Goal: Information Seeking & Learning: Learn about a topic

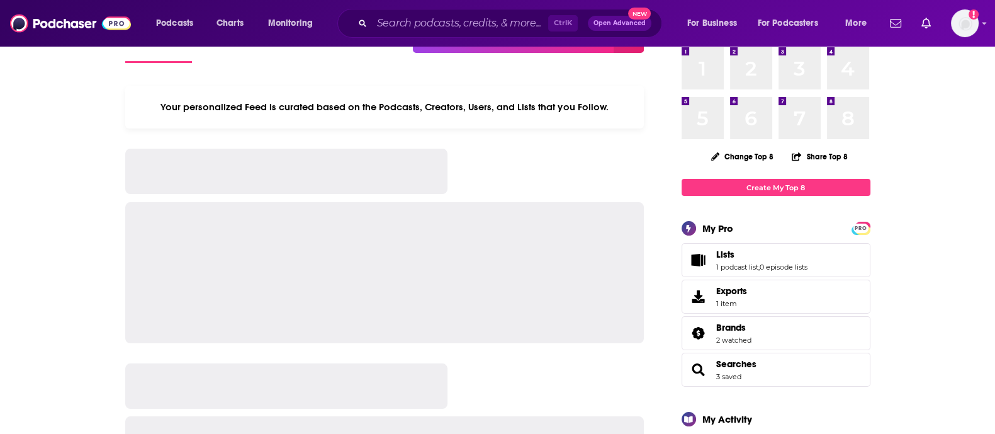
scroll to position [78, 0]
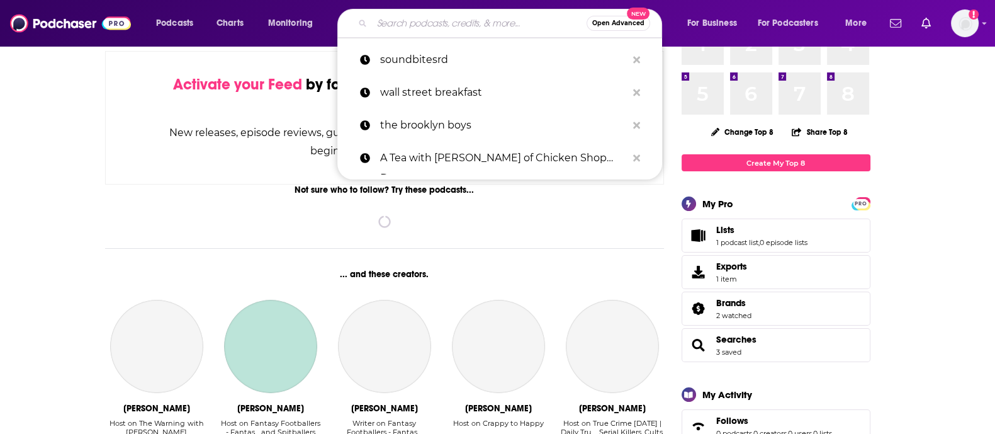
click at [469, 30] on input "Search podcasts, credits, & more..." at bounding box center [479, 23] width 215 height 20
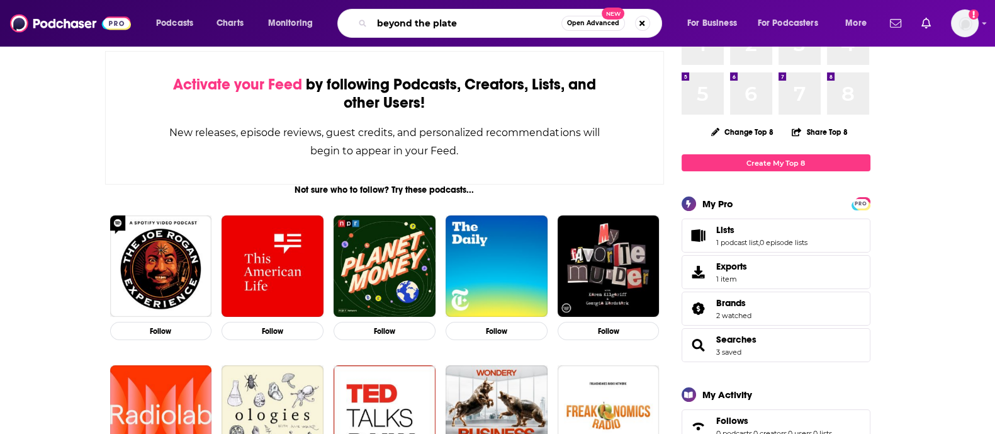
type input "beyond the plate"
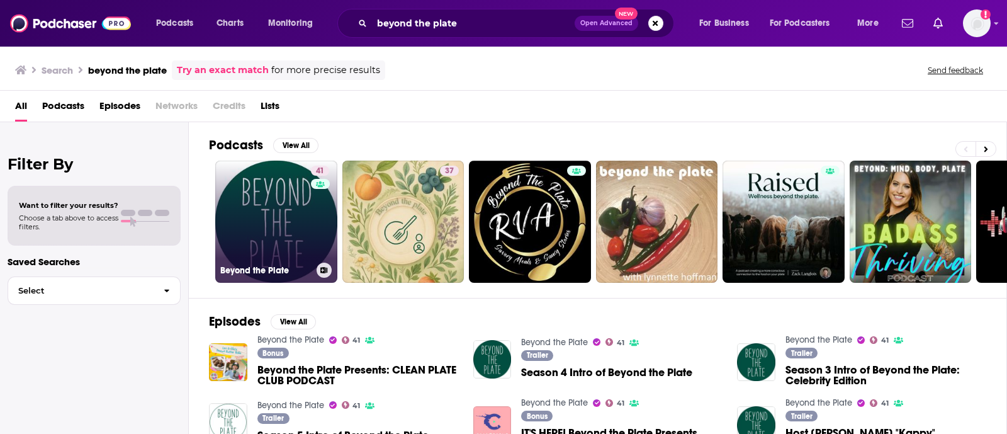
click at [261, 207] on link "41 Beyond the Plate" at bounding box center [276, 221] width 122 height 122
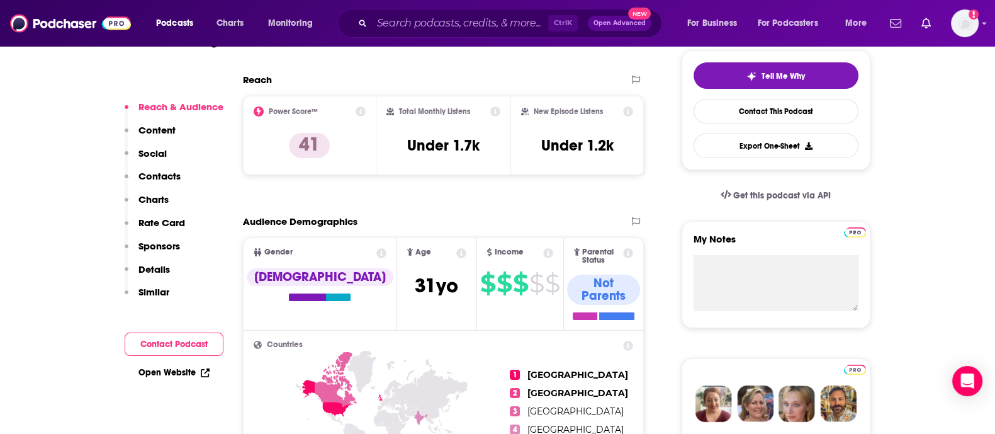
scroll to position [314, 0]
